Goal: Information Seeking & Learning: Learn about a topic

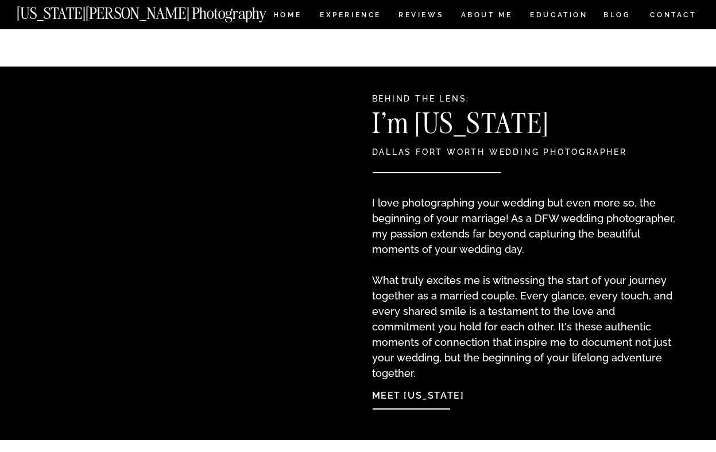
scroll to position [982, 0]
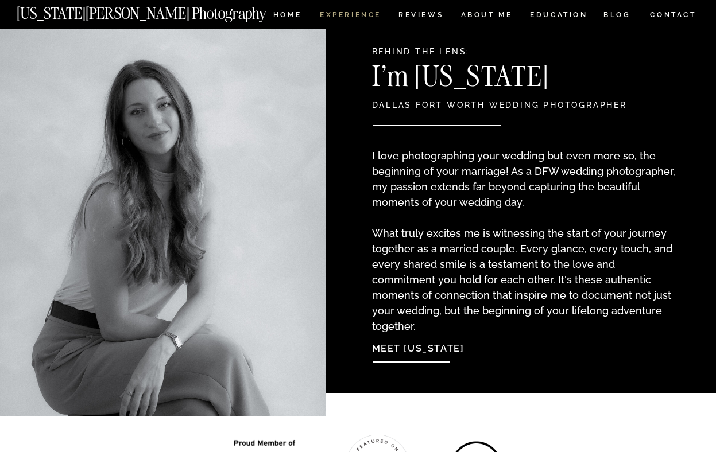
click at [356, 12] on nav "Experience" at bounding box center [350, 16] width 60 height 10
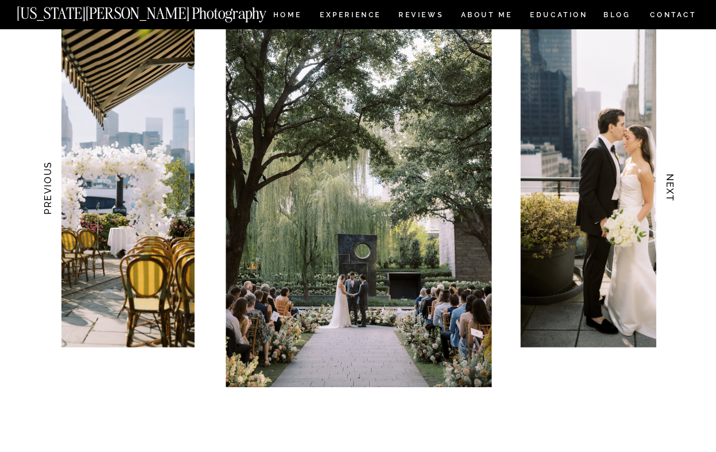
scroll to position [1158, 0]
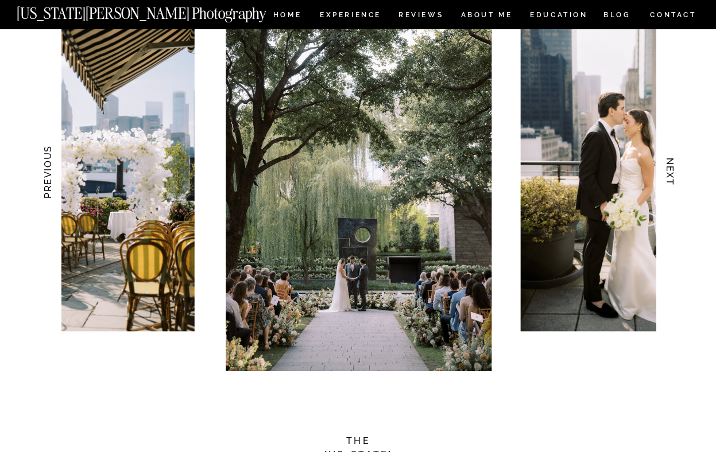
click at [670, 175] on h3 "NEXT" at bounding box center [670, 172] width 12 height 72
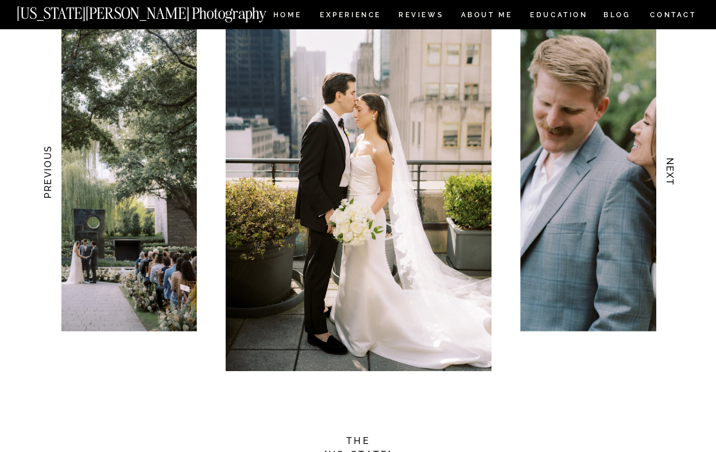
click at [668, 175] on h3 "NEXT" at bounding box center [670, 172] width 12 height 72
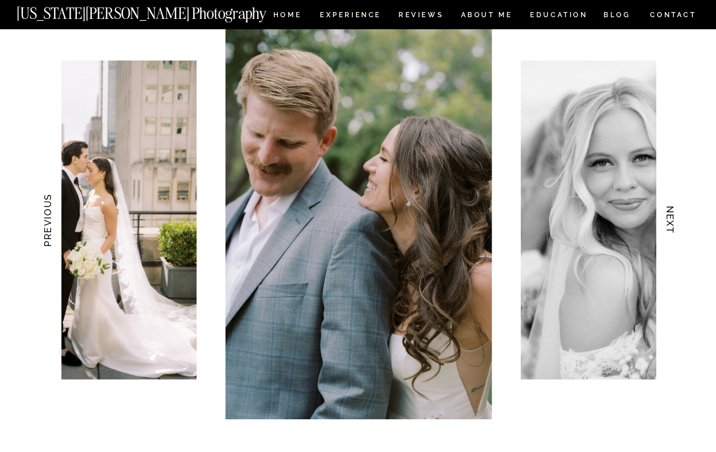
scroll to position [1090, 0]
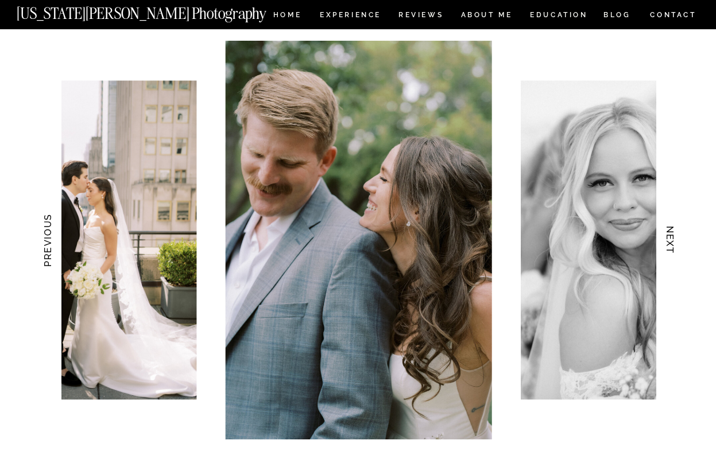
click at [670, 238] on h3 "NEXT" at bounding box center [670, 240] width 12 height 72
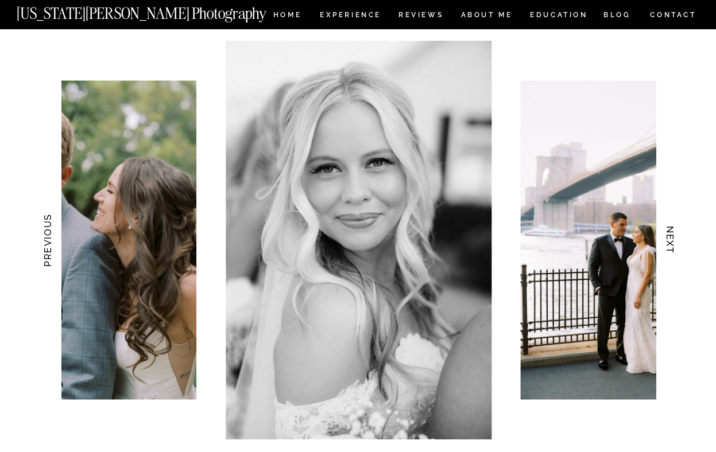
click at [668, 237] on h3 "NEXT" at bounding box center [670, 240] width 12 height 72
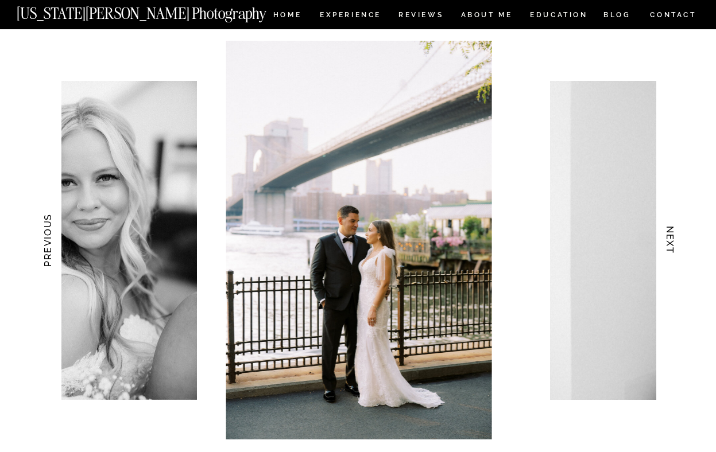
click at [668, 237] on h3 "NEXT" at bounding box center [670, 240] width 12 height 72
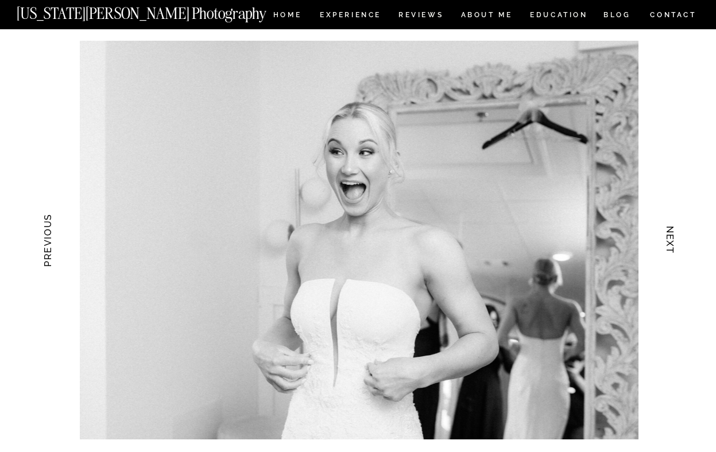
click at [668, 237] on h3 "NEXT" at bounding box center [670, 240] width 12 height 72
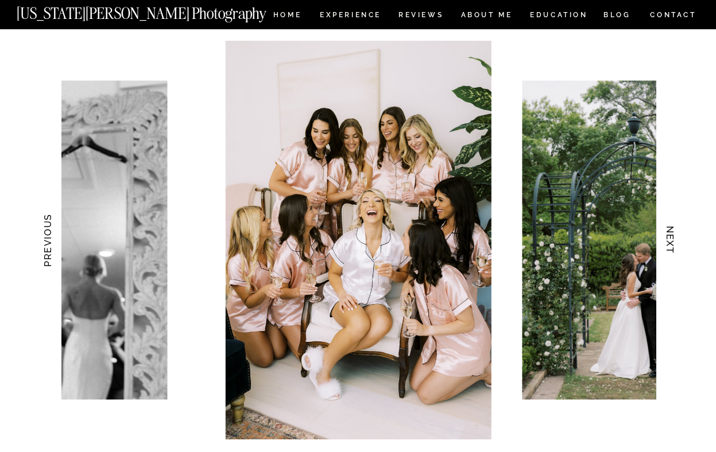
click at [668, 237] on h3 "NEXT" at bounding box center [670, 240] width 12 height 72
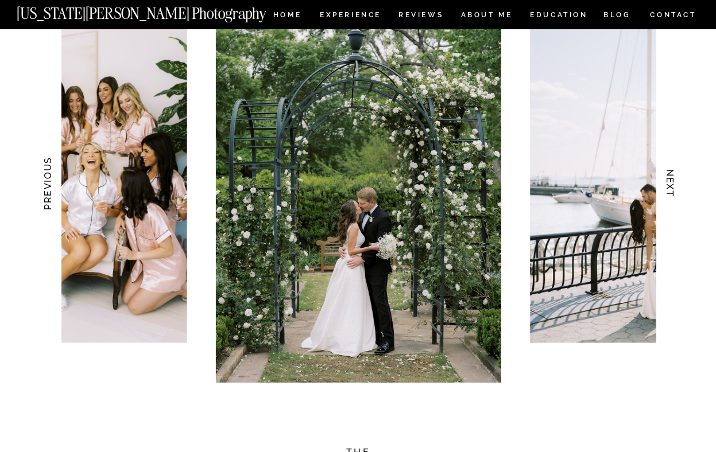
scroll to position [1112, 0]
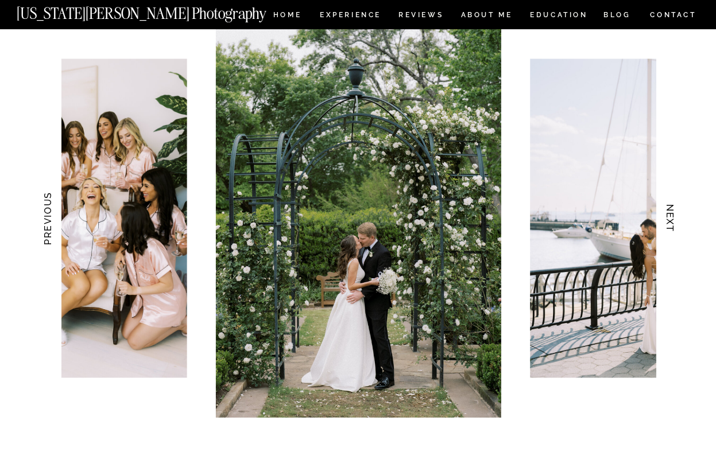
click at [668, 218] on h3 "NEXT" at bounding box center [670, 219] width 12 height 72
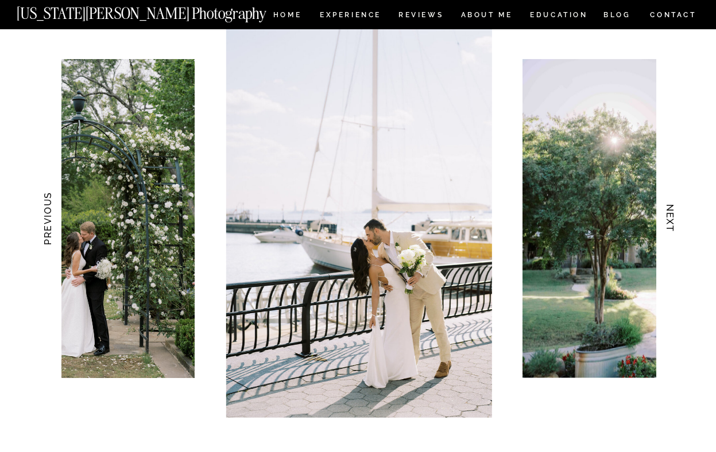
click at [668, 218] on h3 "NEXT" at bounding box center [670, 219] width 12 height 72
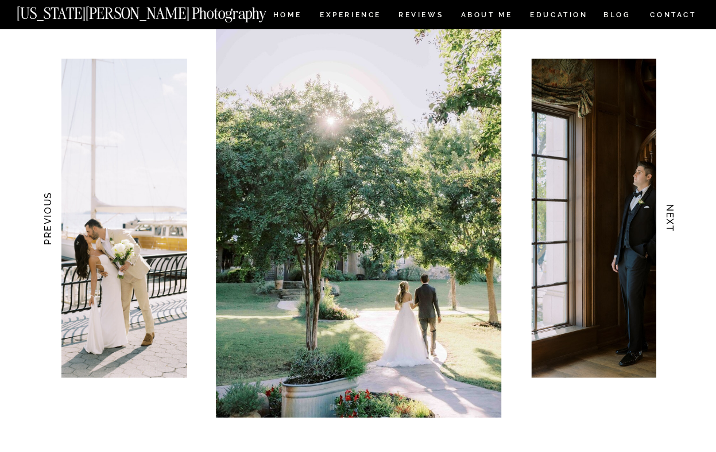
click at [668, 218] on h3 "NEXT" at bounding box center [670, 219] width 12 height 72
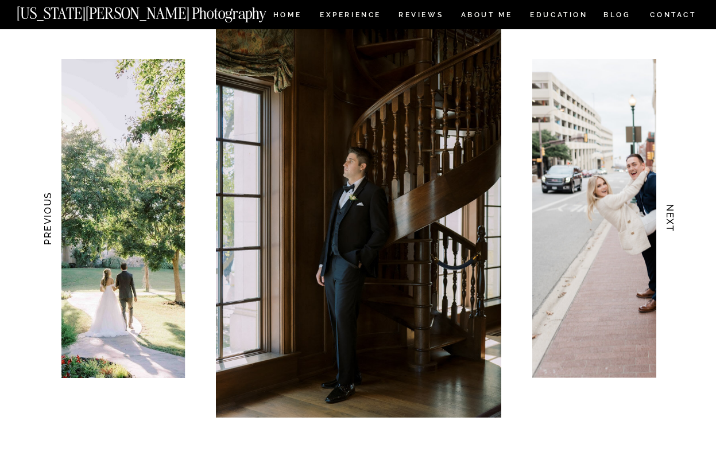
click at [668, 218] on h3 "NEXT" at bounding box center [670, 219] width 12 height 72
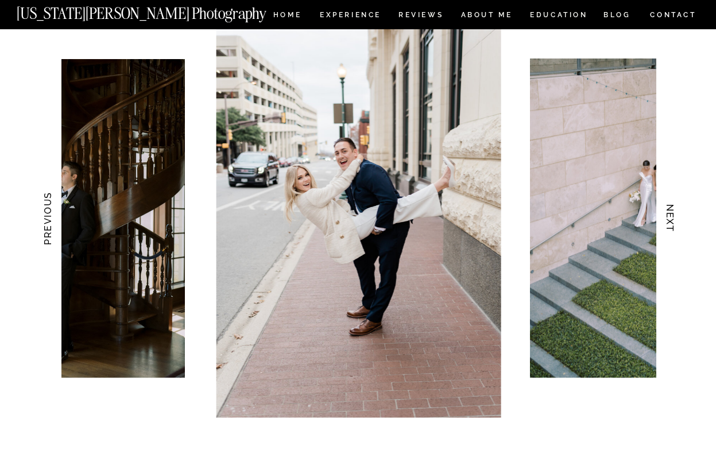
click at [668, 218] on h3 "NEXT" at bounding box center [670, 219] width 12 height 72
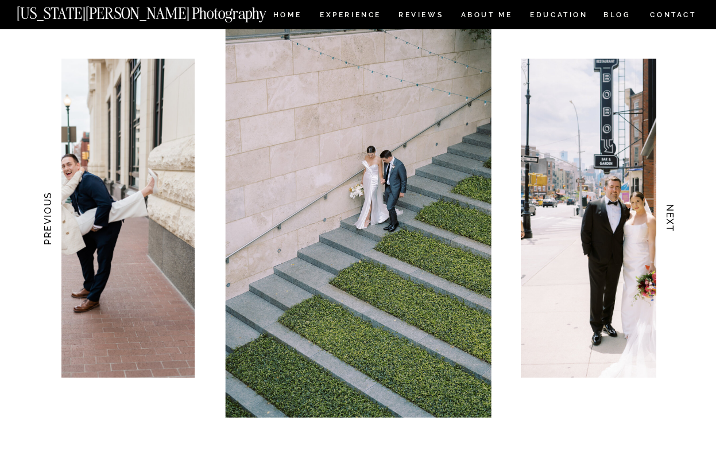
click at [668, 218] on h3 "NEXT" at bounding box center [670, 219] width 12 height 72
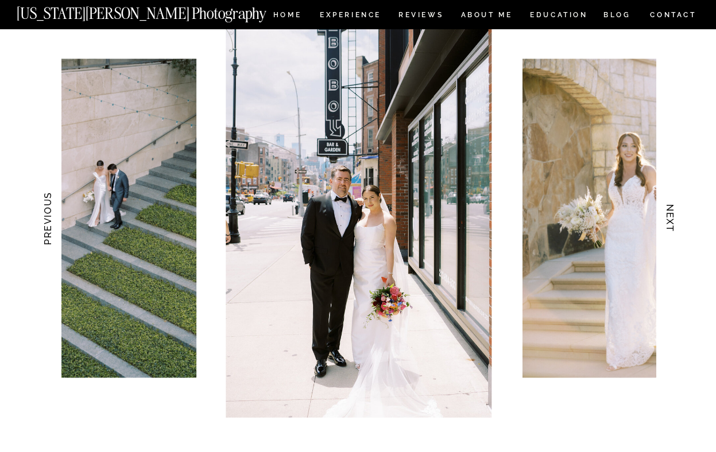
click at [668, 218] on h3 "NEXT" at bounding box center [670, 219] width 12 height 72
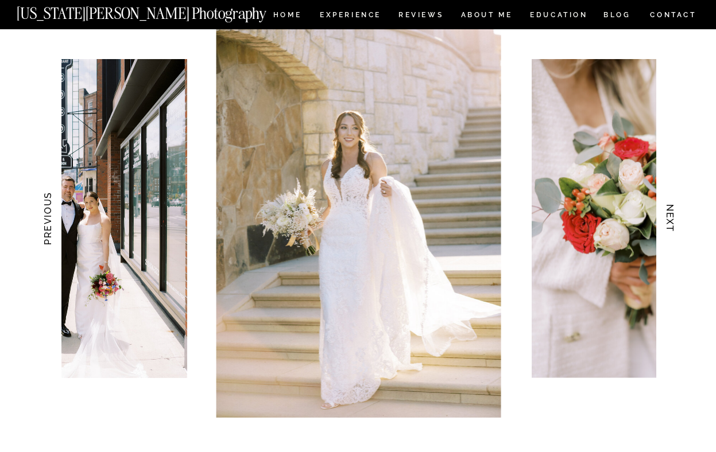
click at [668, 218] on h3 "NEXT" at bounding box center [670, 219] width 12 height 72
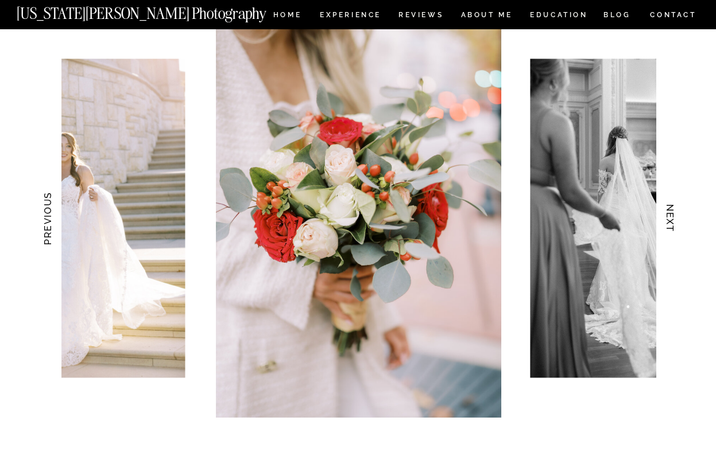
click at [668, 218] on h3 "NEXT" at bounding box center [670, 219] width 12 height 72
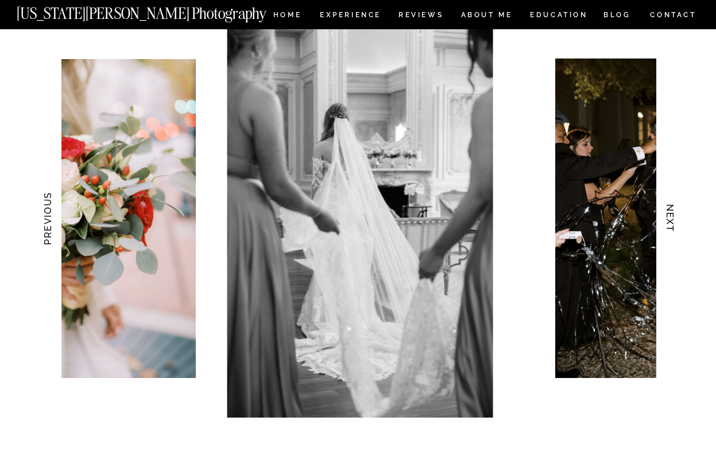
click at [668, 218] on h3 "NEXT" at bounding box center [670, 219] width 12 height 72
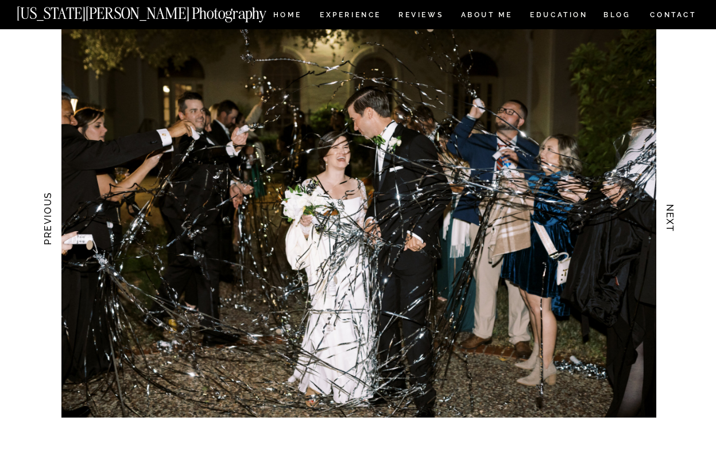
click at [668, 218] on h3 "NEXT" at bounding box center [670, 219] width 12 height 72
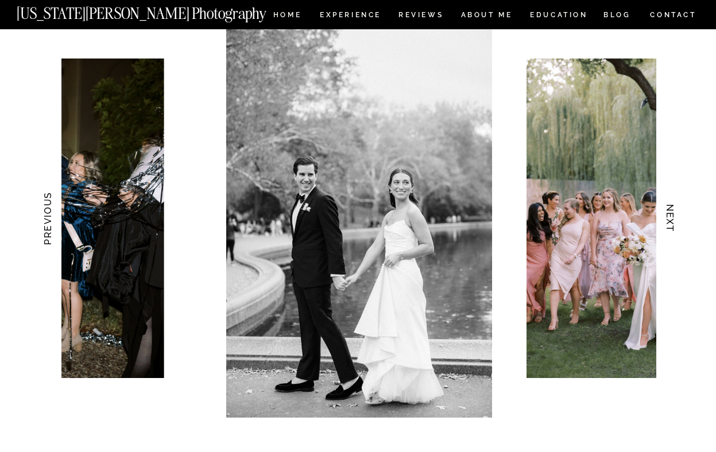
click at [668, 218] on h3 "NEXT" at bounding box center [670, 219] width 12 height 72
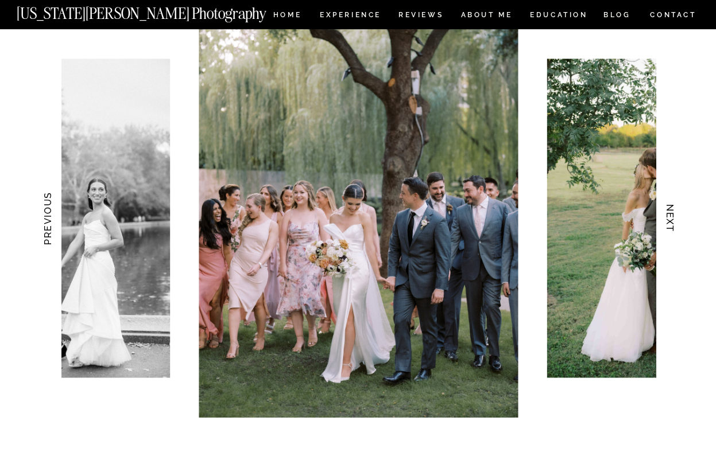
click at [667, 214] on h3 "NEXT" at bounding box center [670, 219] width 12 height 72
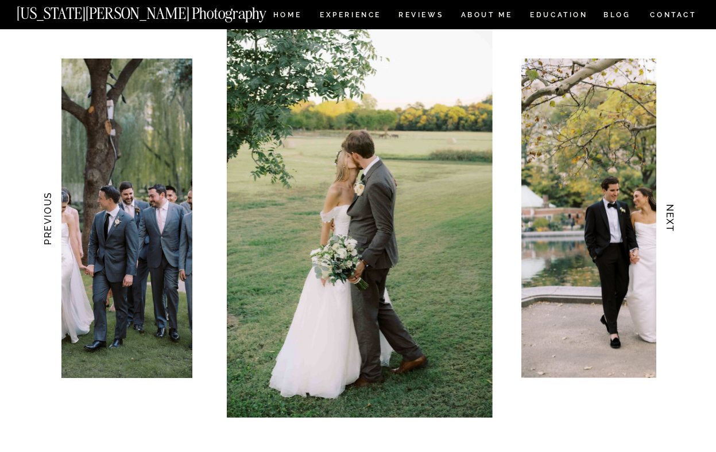
click at [667, 214] on h3 "NEXT" at bounding box center [670, 219] width 12 height 72
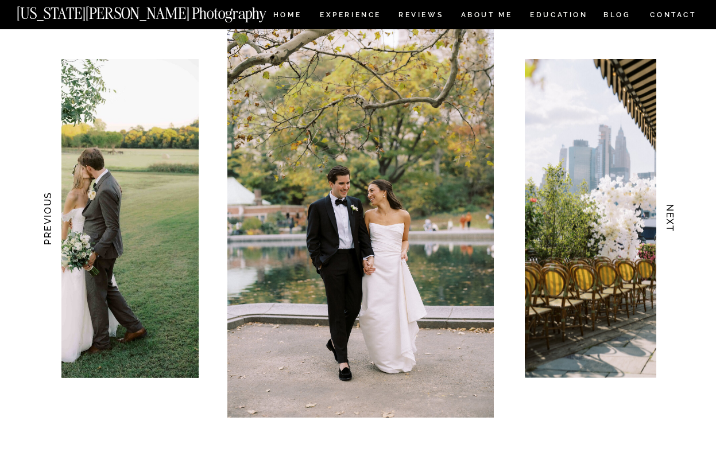
click at [667, 214] on h3 "NEXT" at bounding box center [670, 219] width 12 height 72
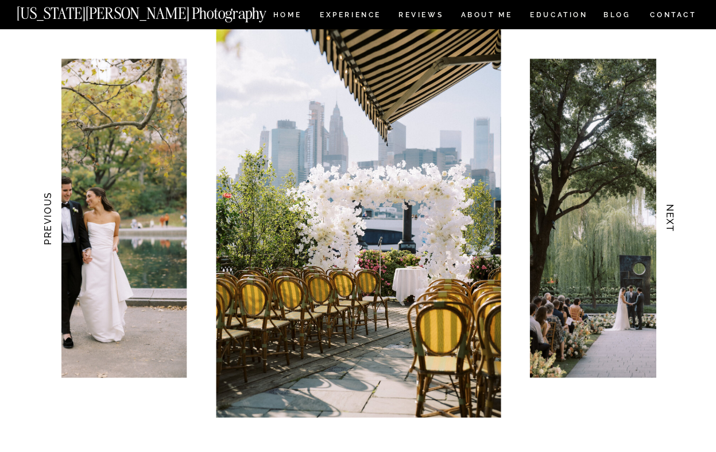
click at [672, 219] on h3 "NEXT" at bounding box center [670, 219] width 12 height 72
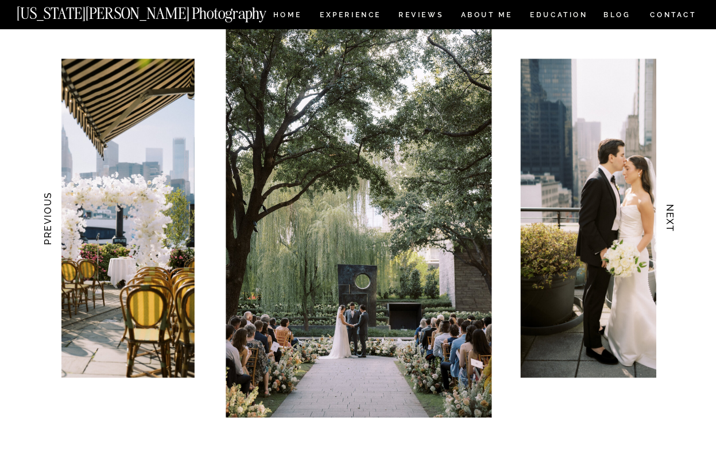
click at [671, 219] on h3 "NEXT" at bounding box center [670, 219] width 12 height 72
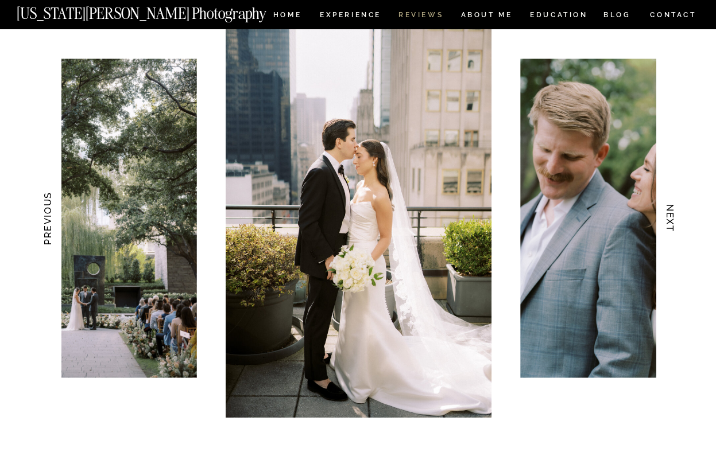
click at [407, 17] on nav "REVIEWS" at bounding box center [420, 16] width 43 height 10
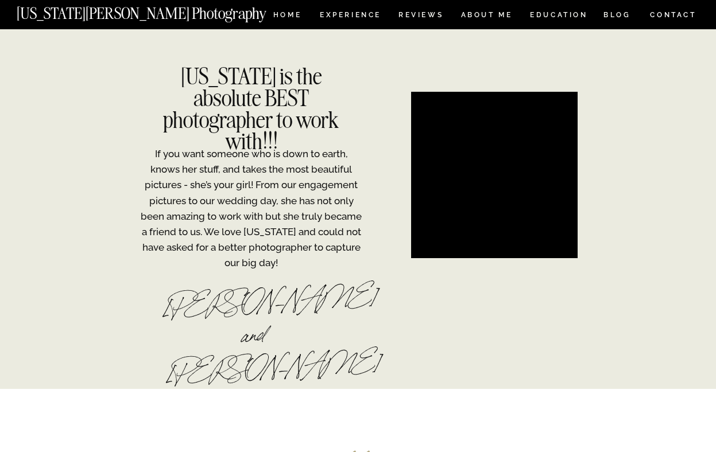
scroll to position [627, 0]
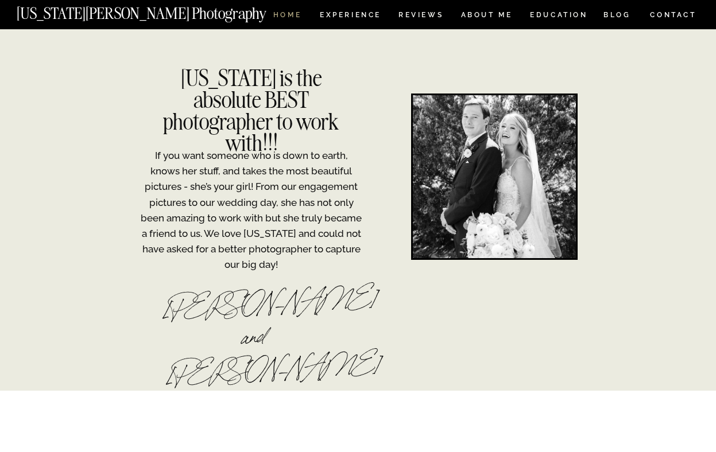
click at [291, 17] on nav "HOME" at bounding box center [287, 16] width 33 height 10
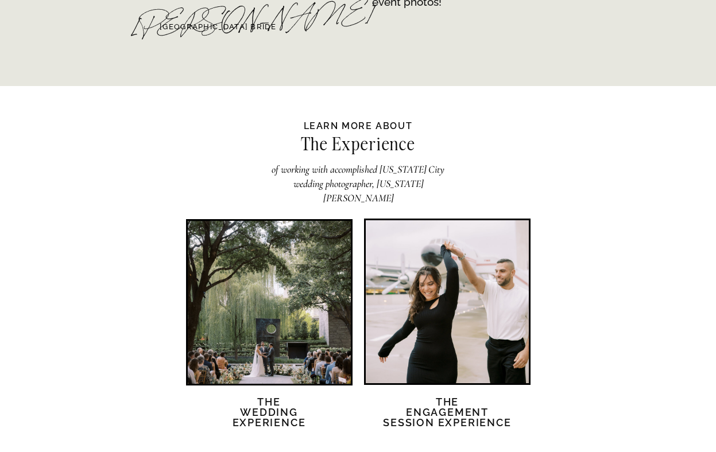
scroll to position [2079, 0]
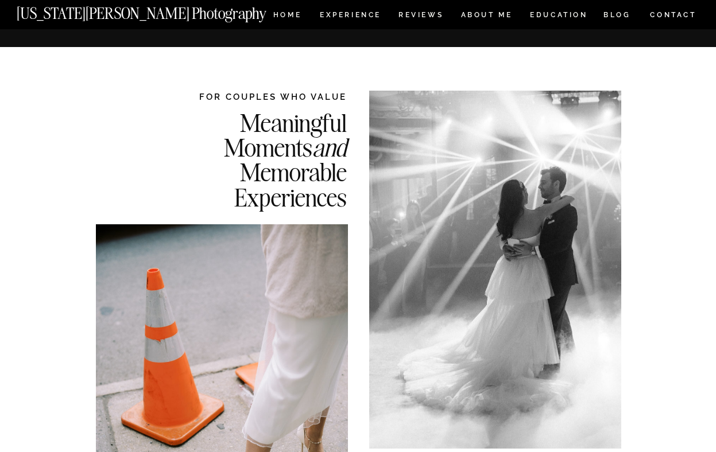
scroll to position [1112, 0]
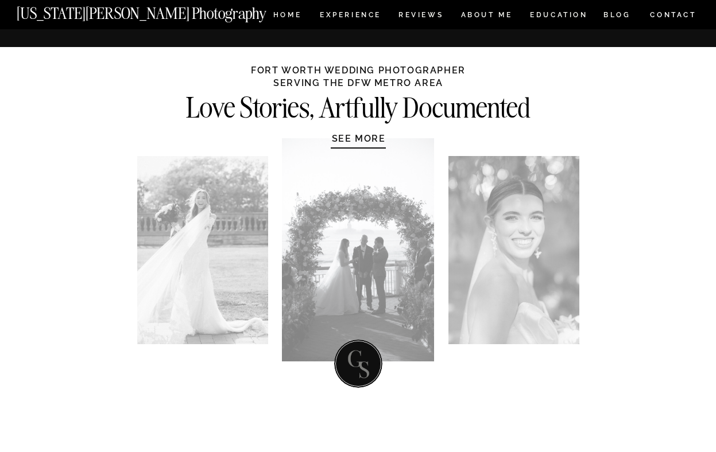
scroll to position [982, 0]
